Goal: Task Accomplishment & Management: Manage account settings

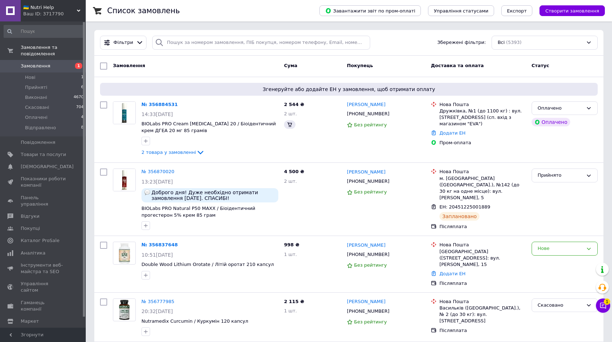
click at [606, 312] on button "Чат з покупцем 1" at bounding box center [603, 306] width 14 height 14
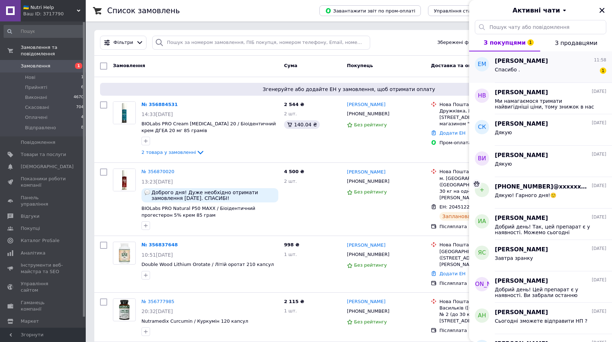
click at [544, 73] on div "Спасибо . 1" at bounding box center [551, 70] width 112 height 11
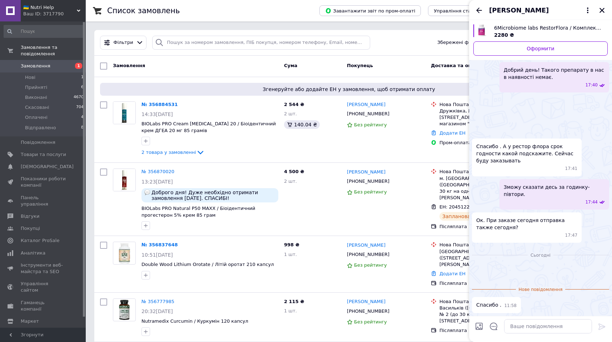
scroll to position [298, 0]
click at [604, 266] on img at bounding box center [607, 269] width 6 height 6
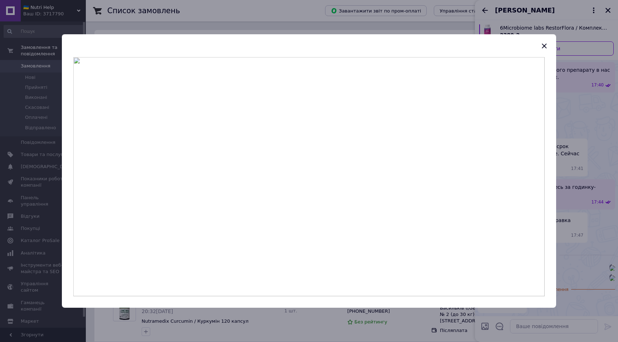
click at [438, 173] on img at bounding box center [308, 177] width 471 height 240
click at [546, 45] on icon "button" at bounding box center [544, 46] width 9 height 9
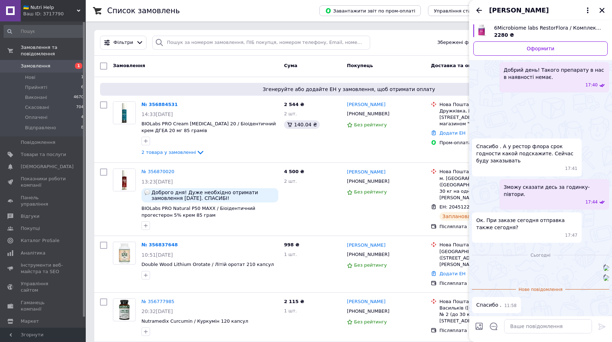
click at [604, 276] on img at bounding box center [607, 279] width 6 height 6
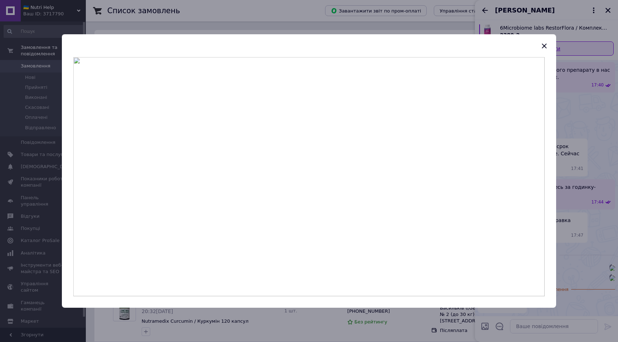
click at [545, 48] on icon "button" at bounding box center [544, 46] width 9 height 9
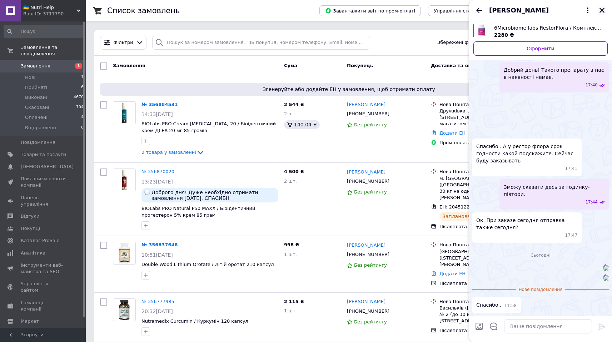
click at [606, 9] on button "Закрити" at bounding box center [602, 10] width 9 height 9
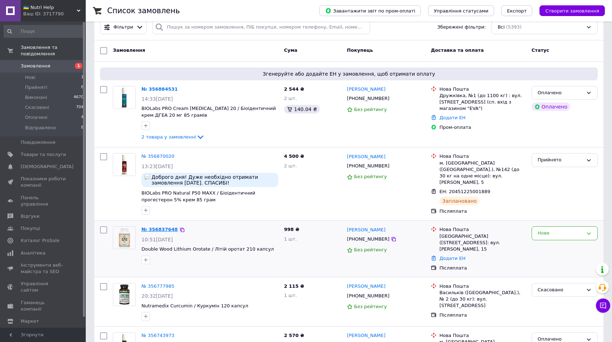
scroll to position [15, 0]
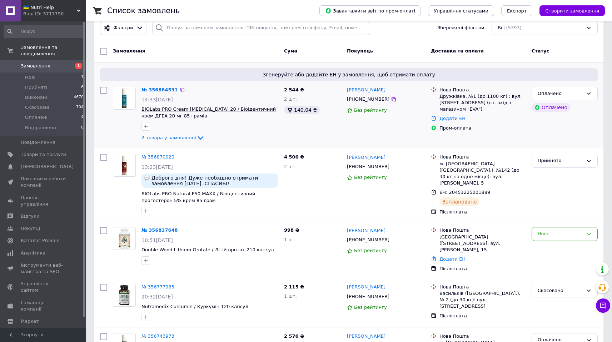
drag, startPoint x: 167, startPoint y: 157, endPoint x: 167, endPoint y: 112, distance: 45.4
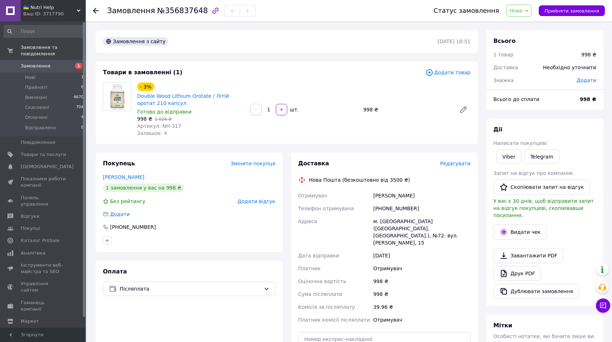
click at [527, 8] on span "Нове" at bounding box center [519, 11] width 25 height 12
click at [528, 25] on li "Прийнято" at bounding box center [526, 25] width 38 height 11
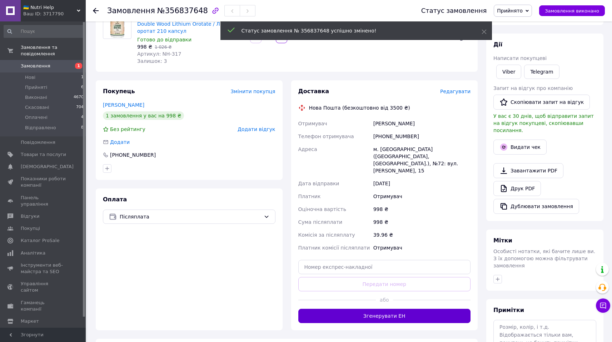
click at [387, 310] on button "Згенерувати ЕН" at bounding box center [384, 316] width 173 height 14
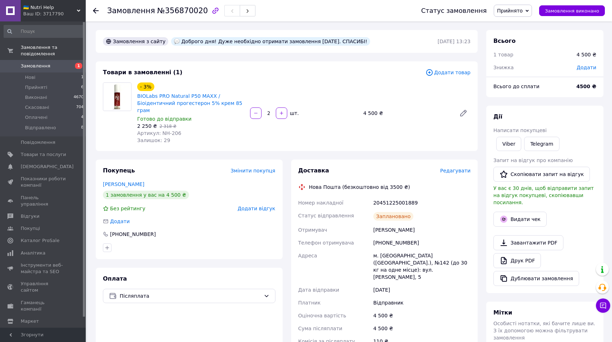
scroll to position [6, 0]
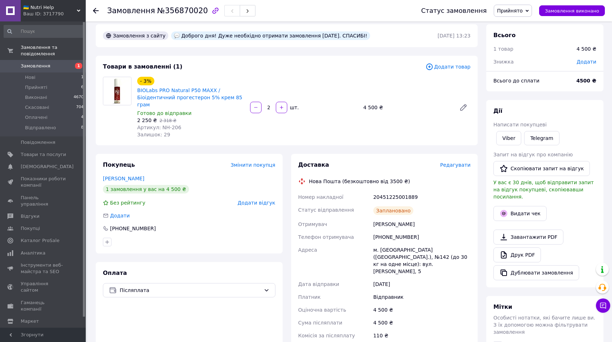
click at [384, 98] on div "- 3% BIOLabs PRO Natural P50 MAXX / Біоідентичний прогестерон 5% крем 85 грам Г…" at bounding box center [303, 107] width 339 height 64
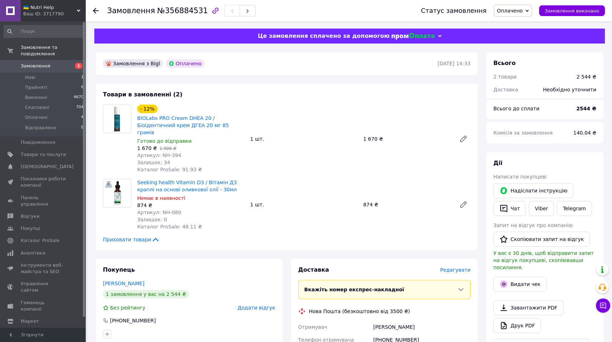
click at [330, 108] on div "- 12% BIOLabs PRO Cream DHEA 20 / Біоідентичний крем ДГЕА 20 мг 85 грамів Готов…" at bounding box center [303, 138] width 339 height 71
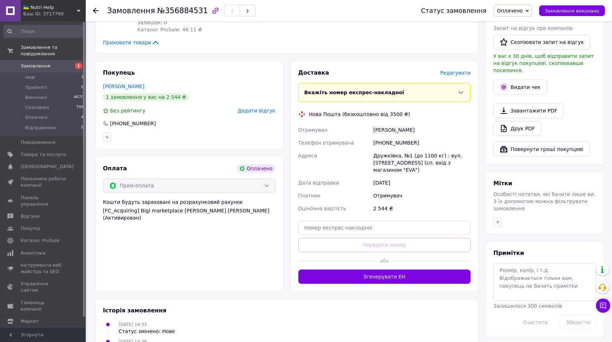
scroll to position [198, 0]
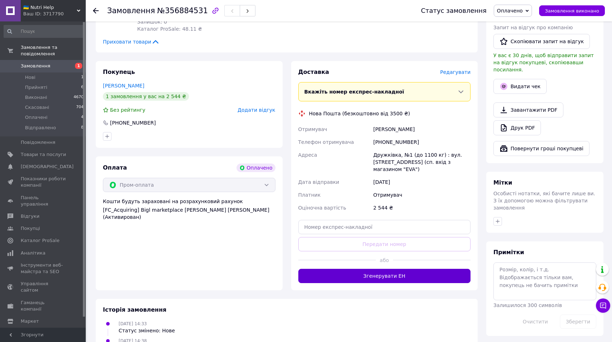
click at [414, 270] on button "Згенерувати ЕН" at bounding box center [384, 276] width 173 height 14
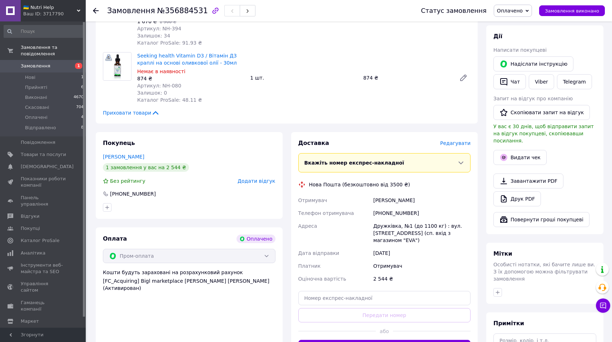
scroll to position [118, 0]
